Goal: Ask a question

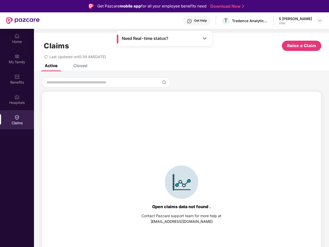
click at [165, 124] on div "Open claims data not found . Contact Pazcare support team for more help at [EMA…" at bounding box center [182, 195] width 274 height 196
click at [202, 21] on div "Get Help" at bounding box center [200, 21] width 13 height 4
click at [320, 21] on img at bounding box center [320, 21] width 4 height 4
click at [17, 38] on img at bounding box center [16, 35] width 5 height 5
